Goal: Transaction & Acquisition: Book appointment/travel/reservation

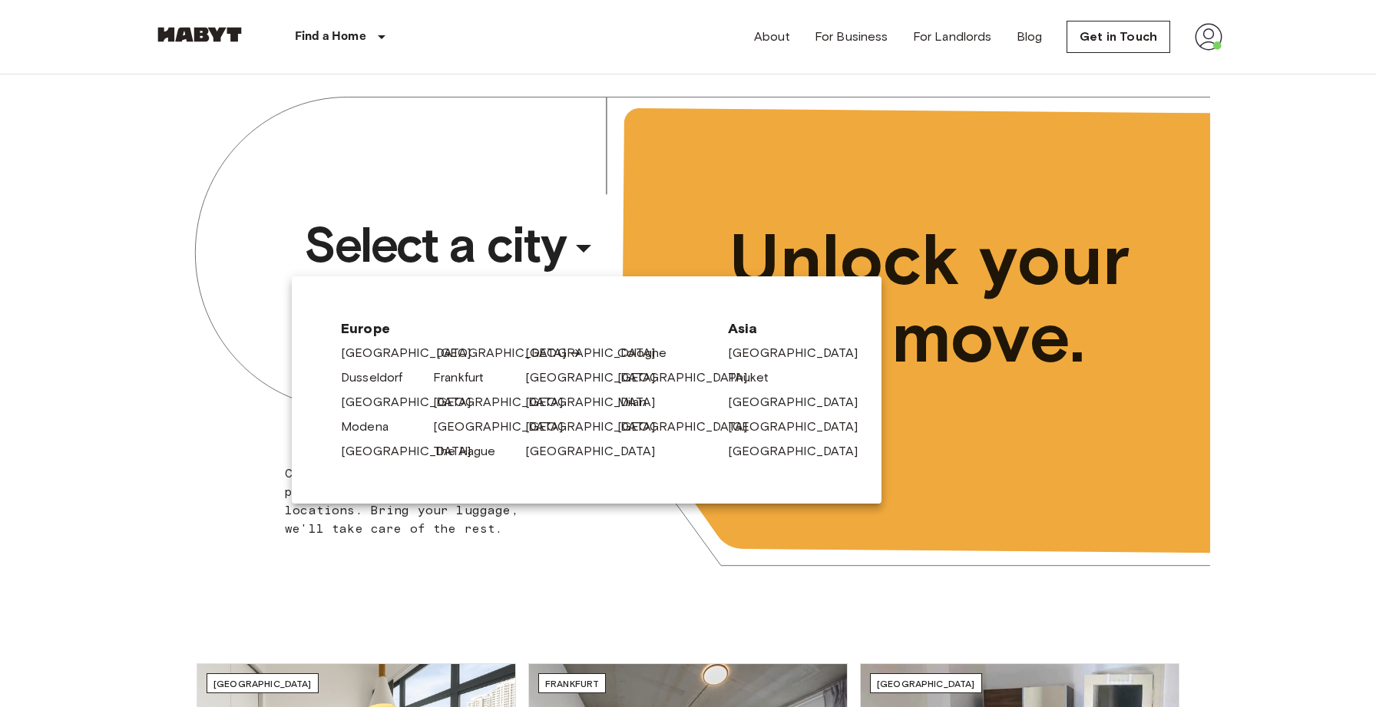
click at [452, 347] on link "[GEOGRAPHIC_DATA]" at bounding box center [509, 353] width 146 height 18
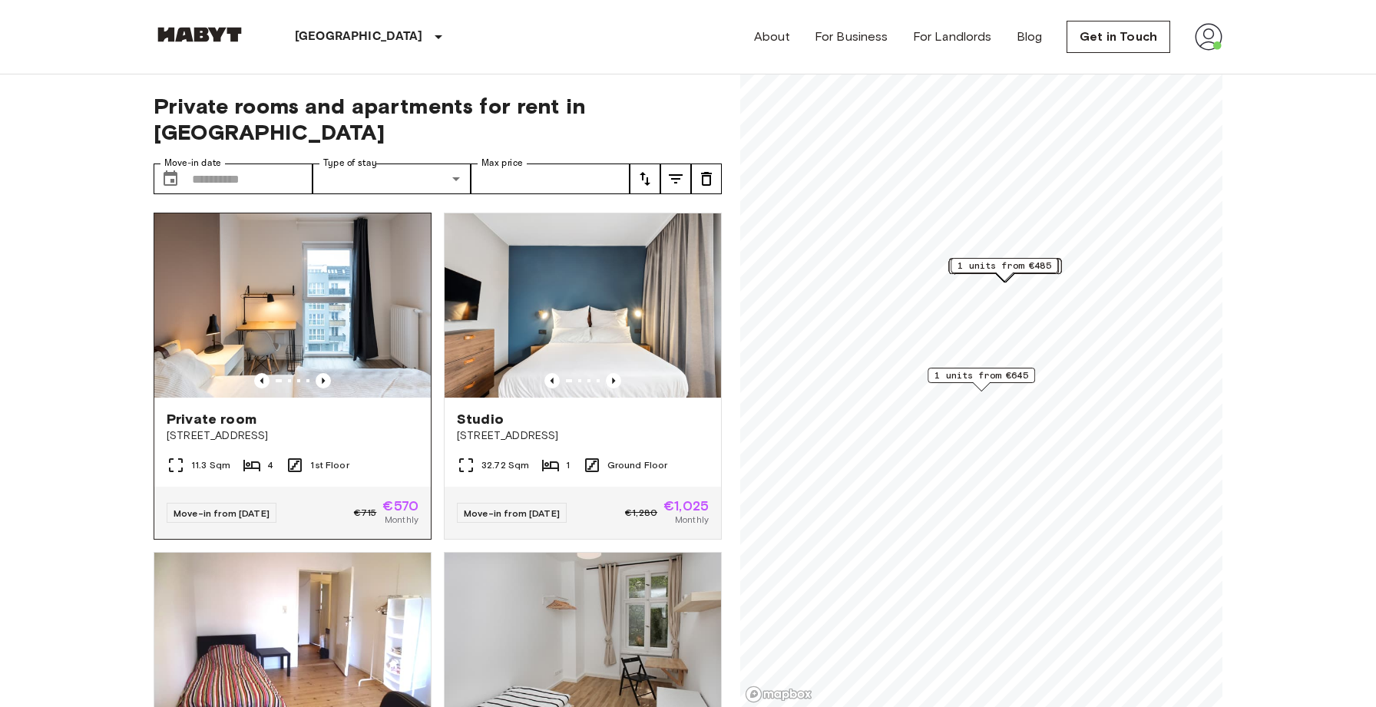
click at [290, 312] on img at bounding box center [292, 306] width 277 height 184
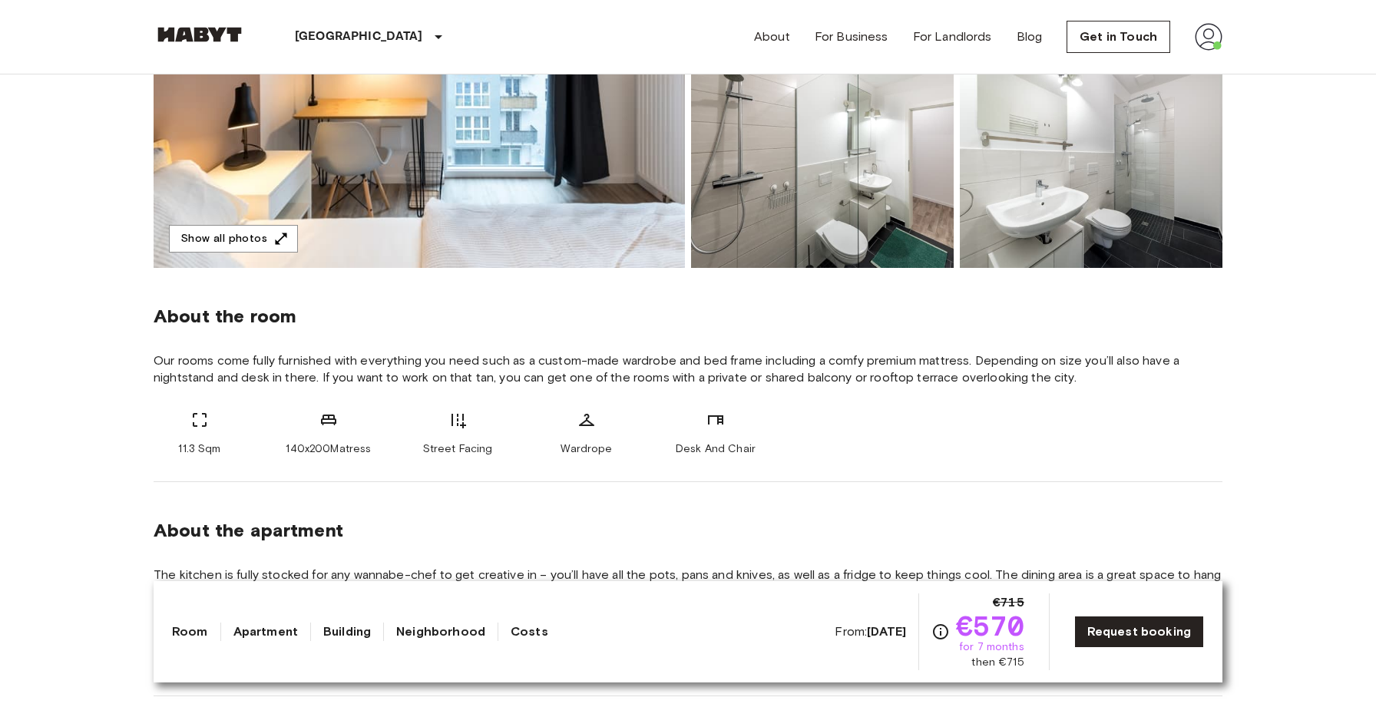
scroll to position [329, 0]
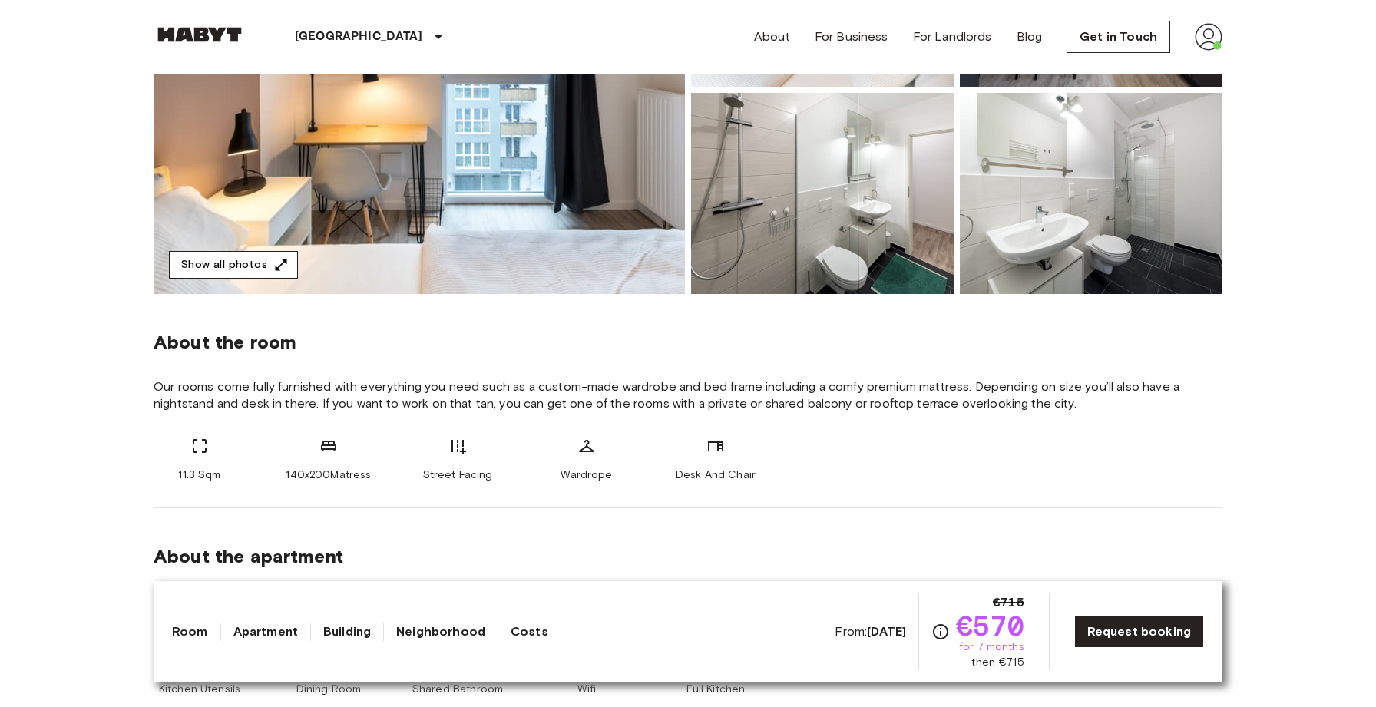
click at [258, 263] on button "Show all photos" at bounding box center [233, 265] width 129 height 28
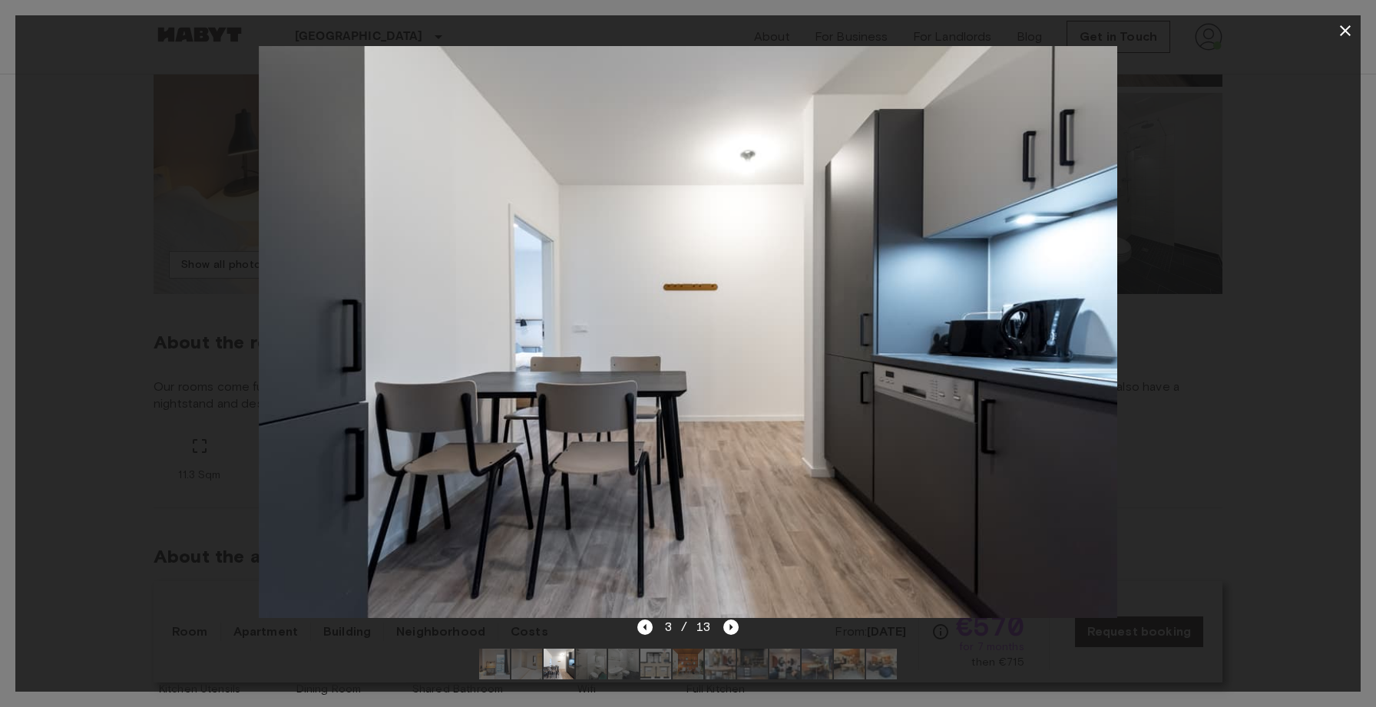
click at [1360, 26] on button "button" at bounding box center [1345, 30] width 31 height 31
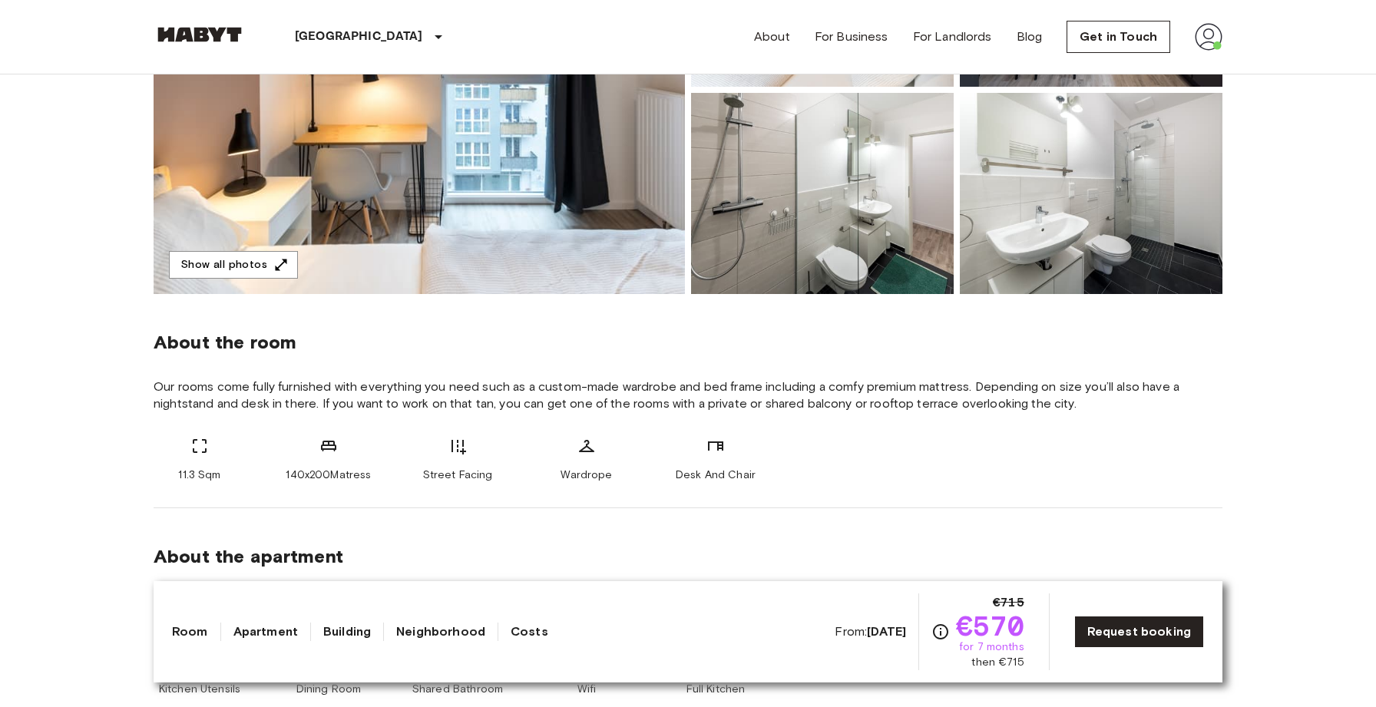
scroll to position [0, 0]
